Goal: Task Accomplishment & Management: Manage account settings

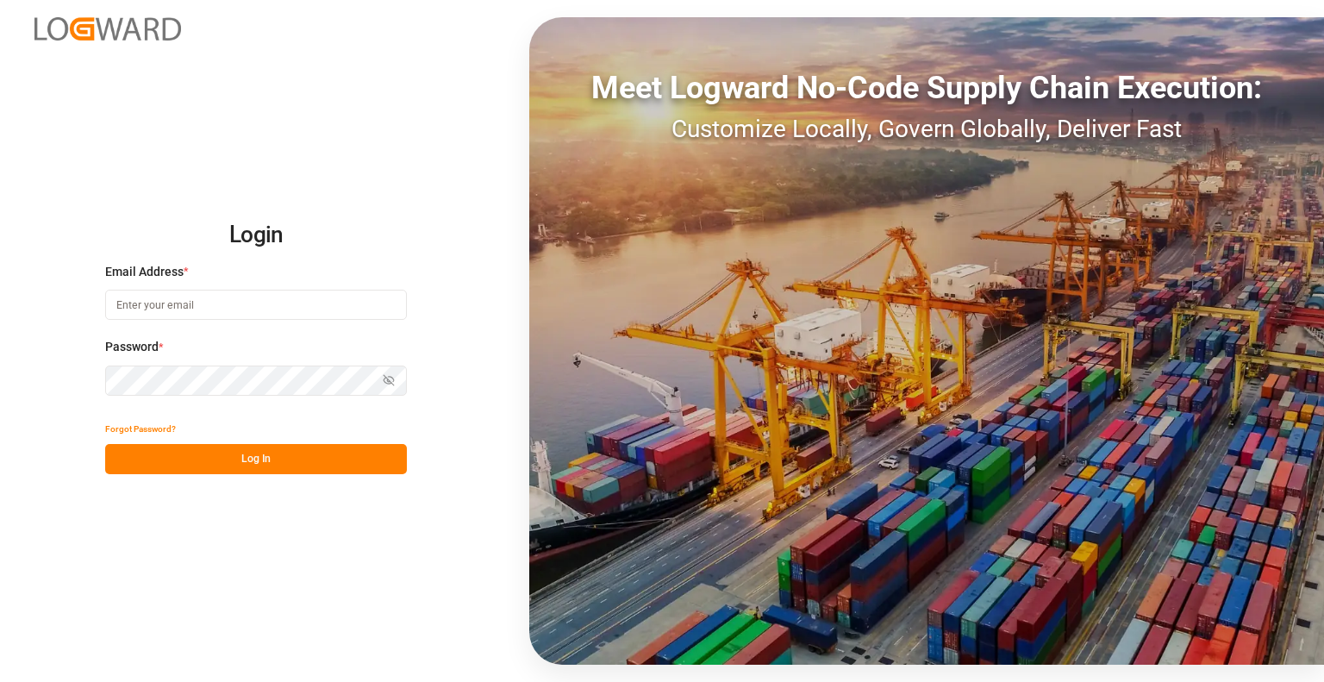
click at [234, 299] on input at bounding box center [256, 305] width 302 height 30
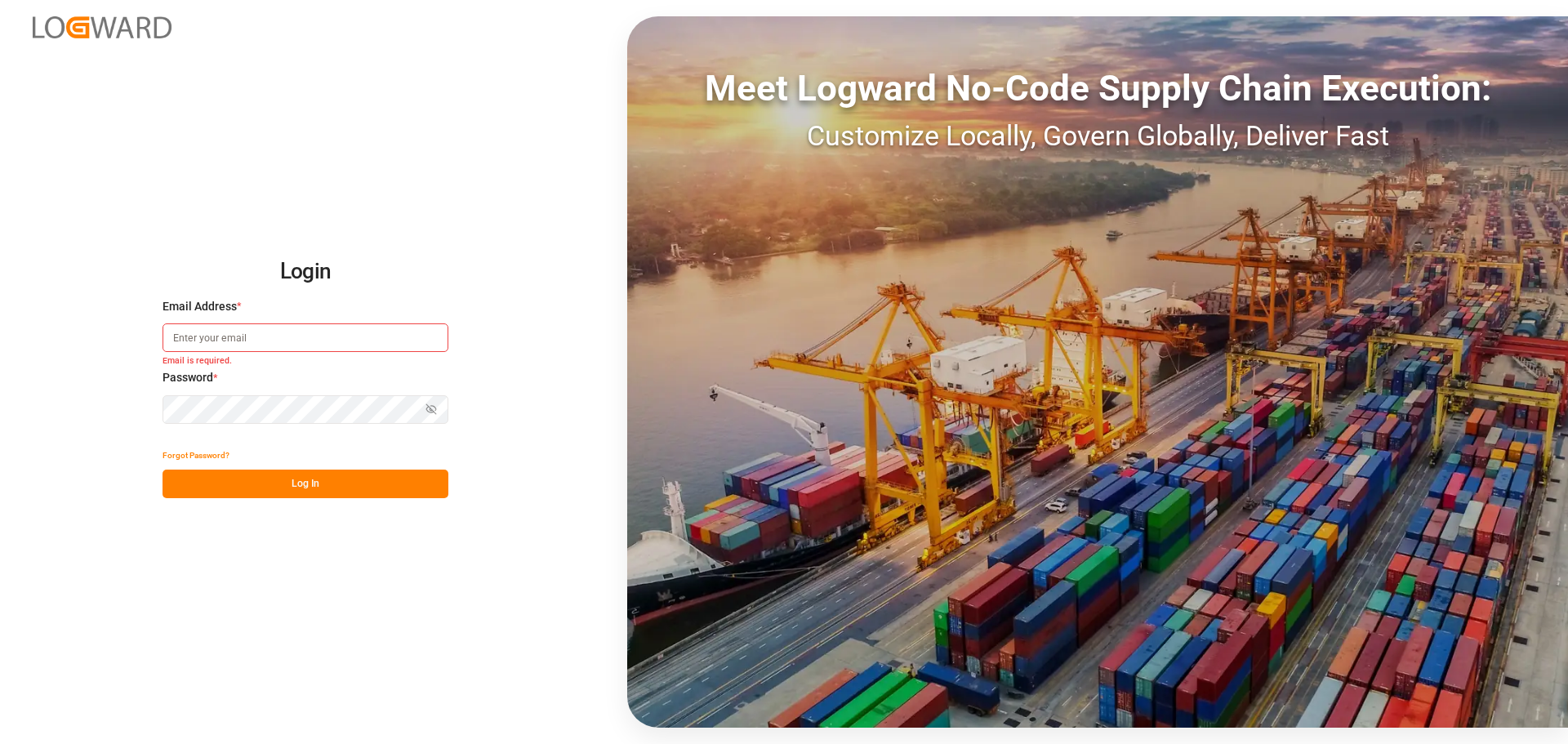
click at [305, 330] on input at bounding box center [306, 337] width 286 height 28
type input "W"
drag, startPoint x: 403, startPoint y: 370, endPoint x: 455, endPoint y: 380, distance: 53.0
click at [455, 380] on div "Login Email Address * [EMAIL_ADDRESS][DOMAIN_NAME] Password * Show password Pas…" at bounding box center [784, 372] width 1568 height 744
type input "[PERSON_NAME][EMAIL_ADDRESS][DOMAIN_NAME]"
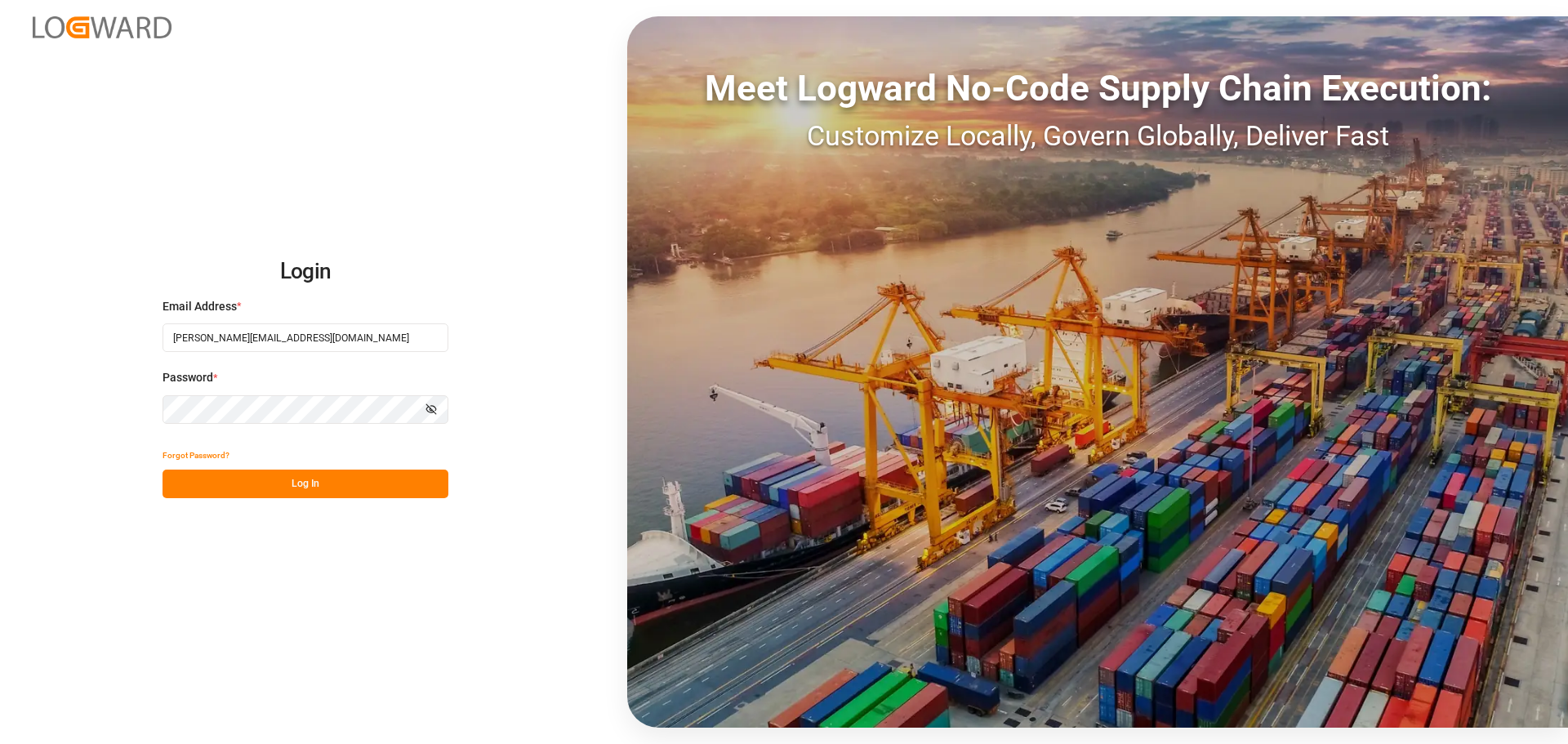
click at [279, 482] on button "Log In" at bounding box center [306, 484] width 286 height 28
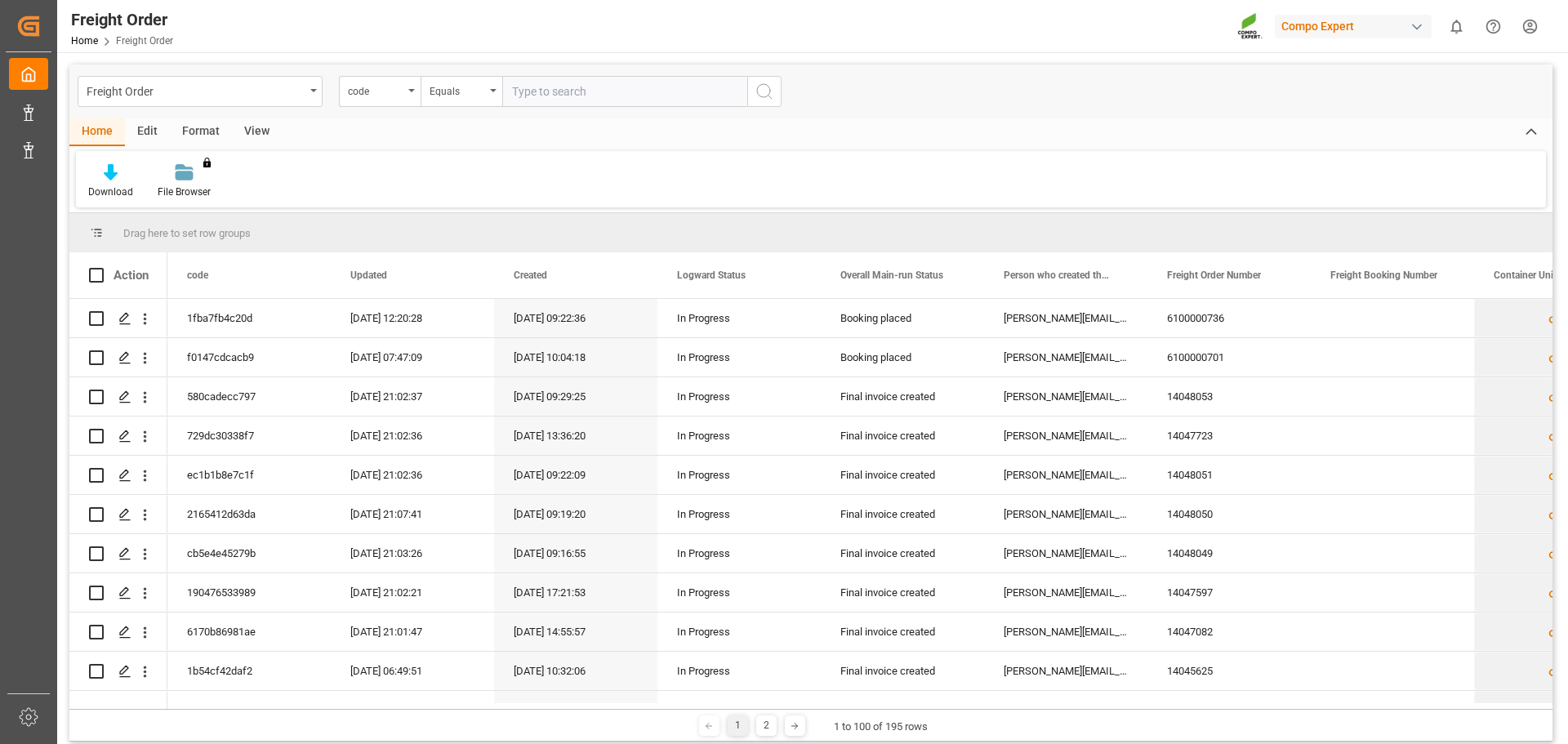
click at [263, 127] on div "View" at bounding box center [257, 132] width 50 height 27
click at [184, 181] on icon at bounding box center [185, 172] width 16 height 16
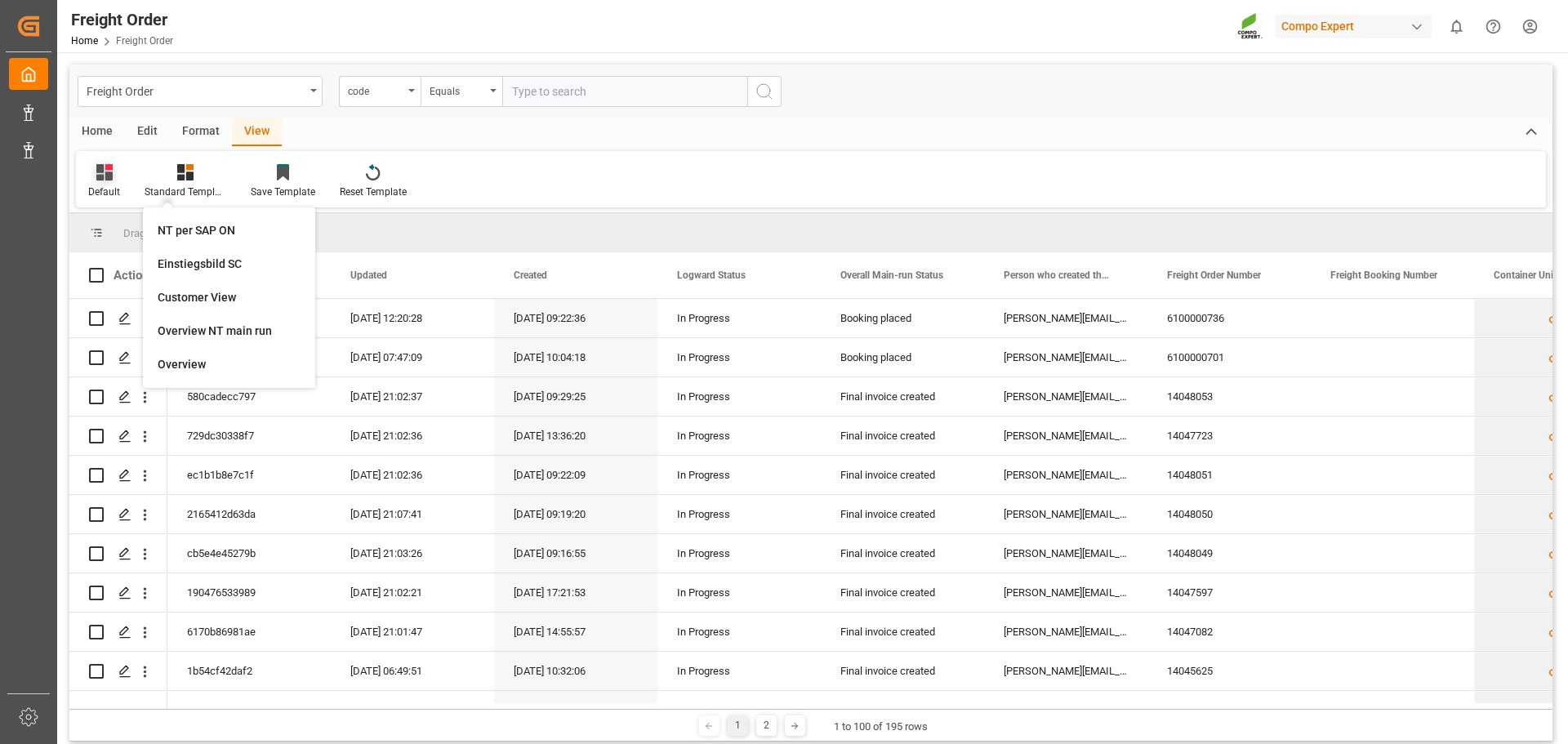
click at [80, 175] on div "Default" at bounding box center [103, 181] width 56 height 36
click at [100, 172] on icon at bounding box center [104, 172] width 16 height 16
click at [107, 261] on div "ce pl3" at bounding box center [168, 264] width 143 height 17
